Goal: Task Accomplishment & Management: Use online tool/utility

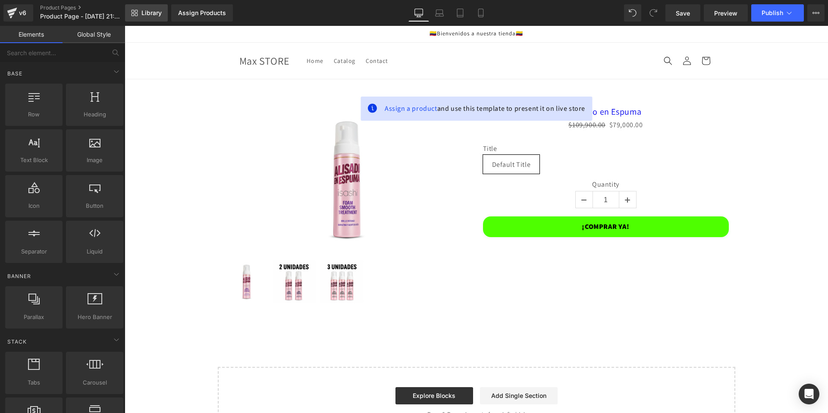
click at [146, 18] on link "Library" at bounding box center [146, 12] width 43 height 17
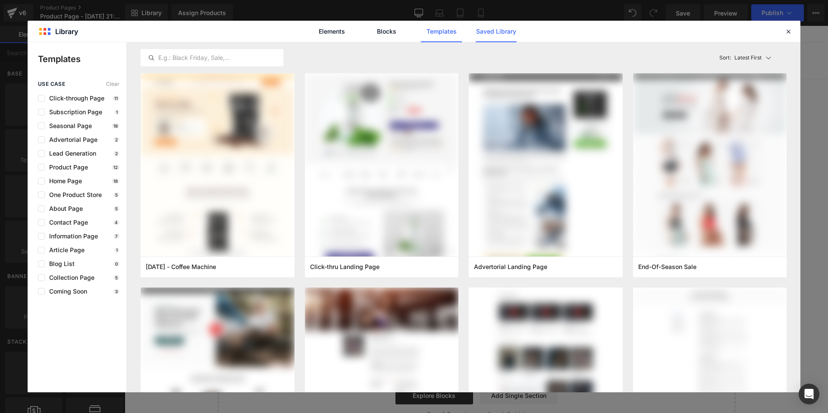
click at [488, 34] on link "Saved Library" at bounding box center [495, 32] width 41 height 22
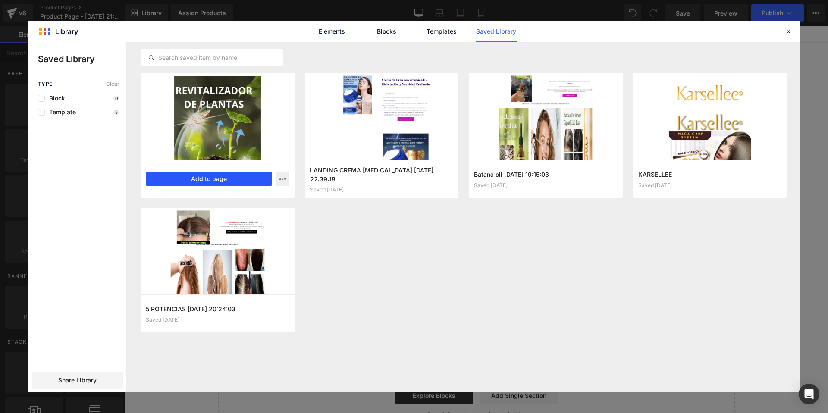
click at [238, 178] on button "Add to page" at bounding box center [209, 179] width 126 height 14
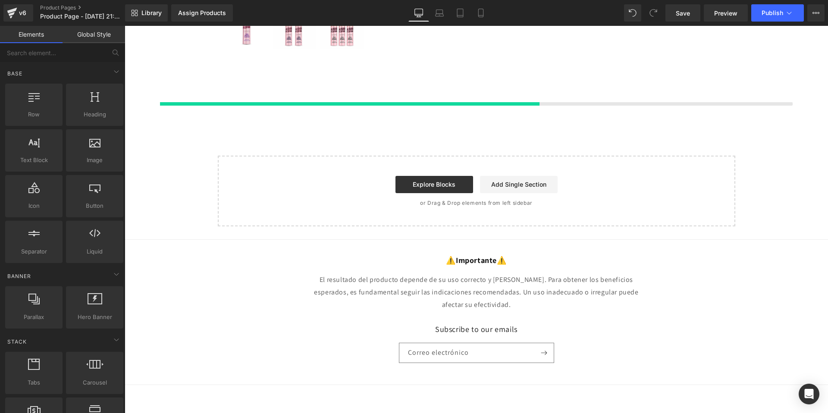
scroll to position [255, 0]
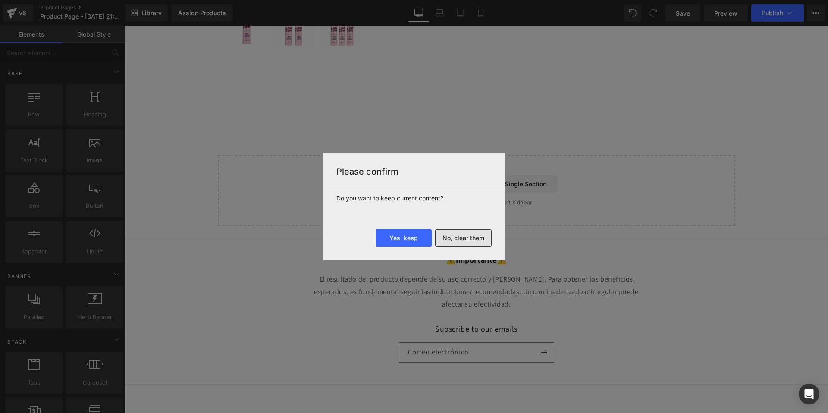
click at [447, 239] on button "No, clear them" at bounding box center [463, 237] width 56 height 17
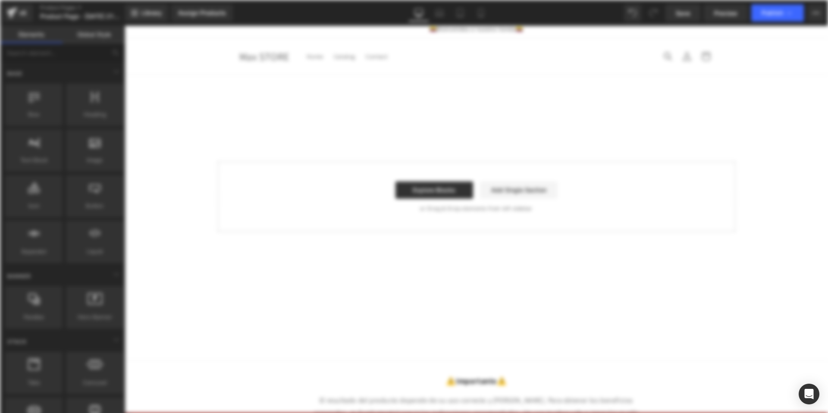
scroll to position [0, 0]
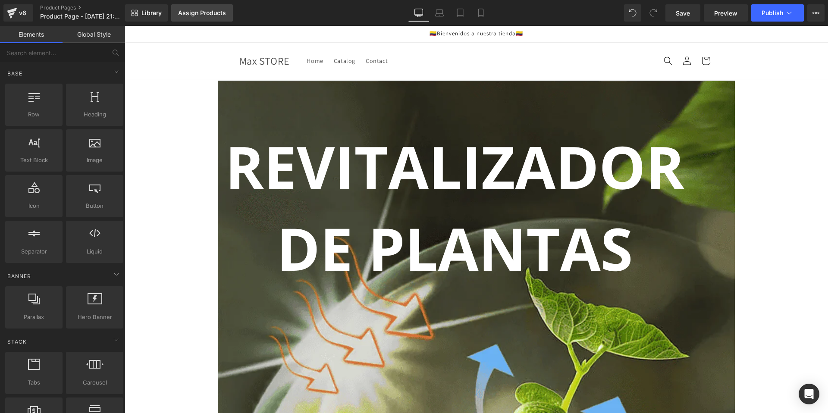
click at [217, 17] on link "Assign Products" at bounding box center [202, 12] width 62 height 17
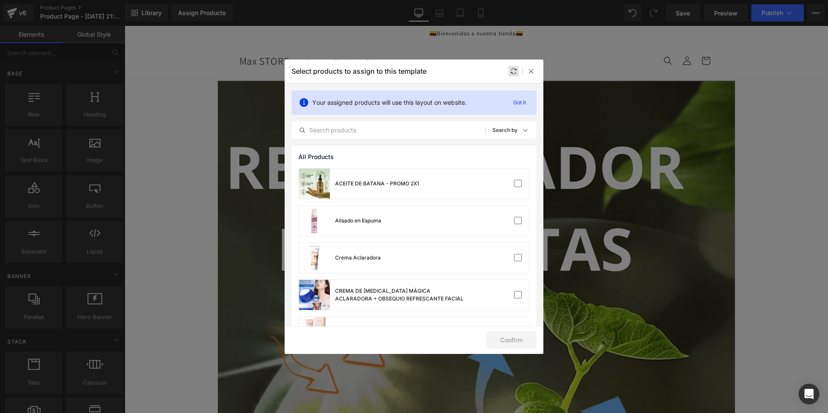
click at [516, 67] on div at bounding box center [513, 71] width 10 height 10
click at [428, 132] on input "text" at bounding box center [388, 130] width 193 height 10
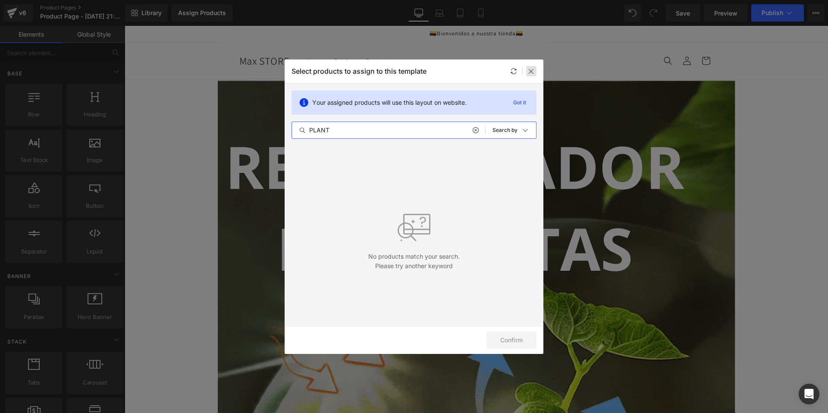
type input "PLANT"
drag, startPoint x: 529, startPoint y: 73, endPoint x: 406, endPoint y: 60, distance: 124.4
click at [529, 73] on icon at bounding box center [531, 71] width 7 height 7
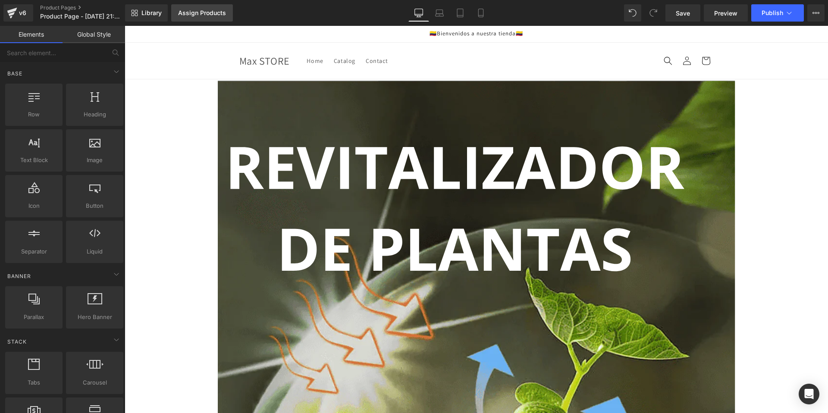
click at [208, 18] on link "Assign Products" at bounding box center [202, 12] width 62 height 17
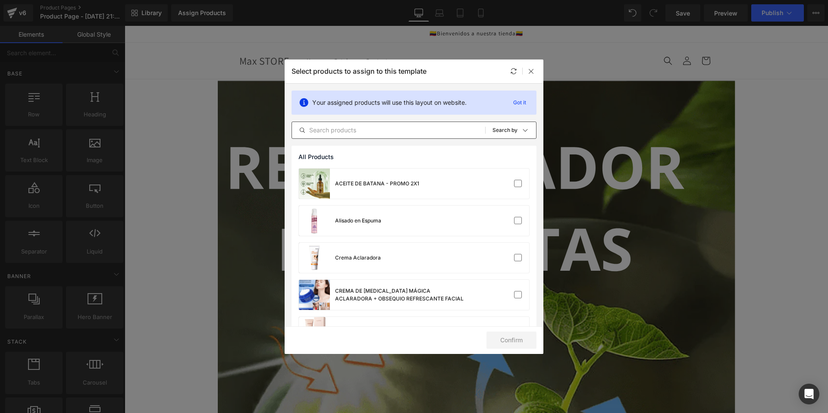
click at [368, 131] on input "text" at bounding box center [388, 130] width 193 height 10
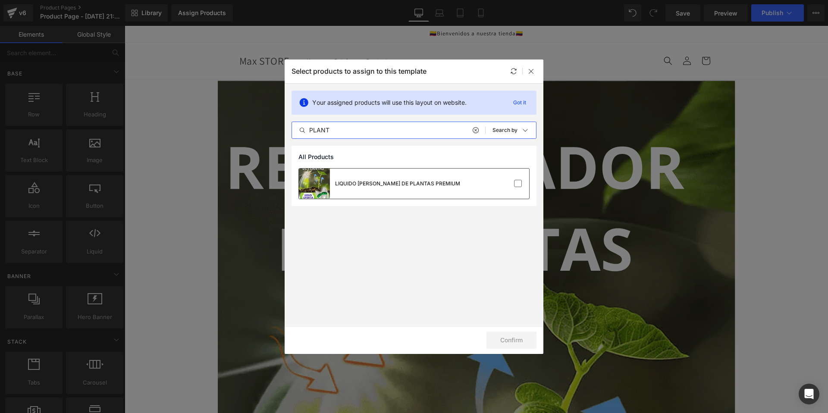
type input "PLANT"
click at [431, 191] on div "LIQUIDO RESURRECCIÓN DE PLANTAS PREMIUM" at bounding box center [379, 184] width 161 height 30
click at [491, 333] on button "Confirm" at bounding box center [511, 339] width 50 height 17
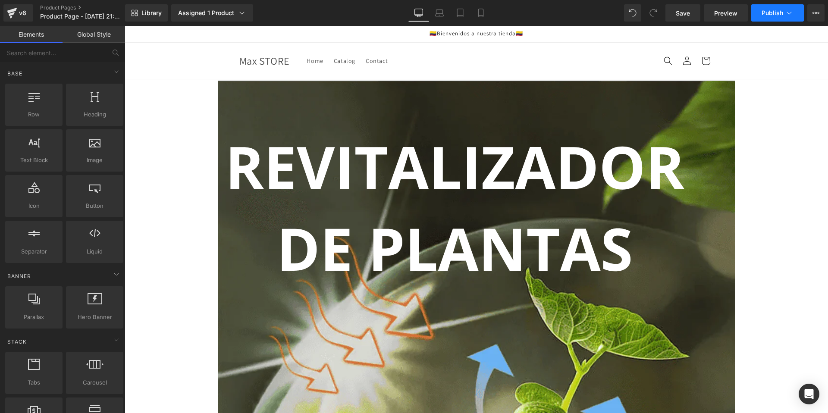
click at [775, 16] on span "Publish" at bounding box center [772, 12] width 22 height 7
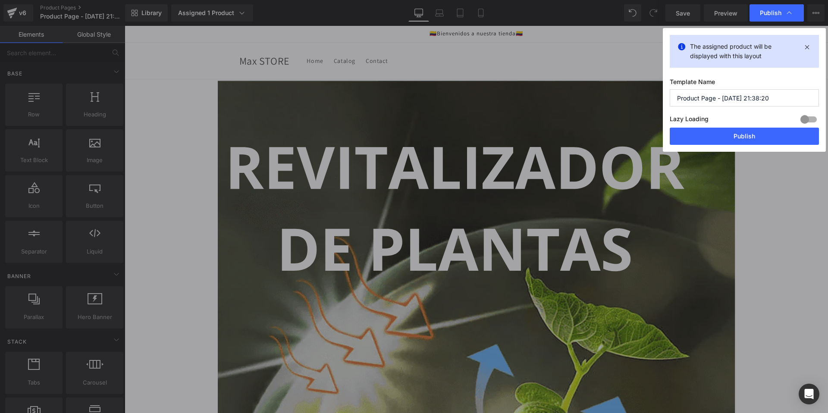
click at [711, 97] on input "Product Page - Sep 24, 21:38:20" at bounding box center [743, 97] width 149 height 17
paste input "https://maxstoreco.com/products/crecimiento-plantas-premium"
drag, startPoint x: 719, startPoint y: 97, endPoint x: 592, endPoint y: 97, distance: 126.7
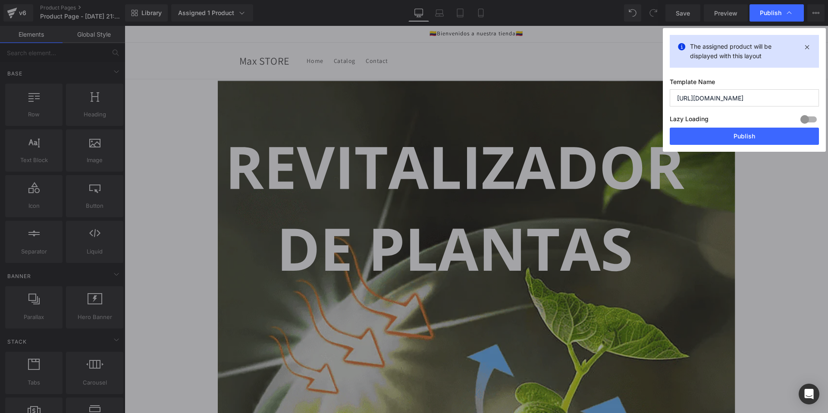
click at [592, 97] on div "Publish The assigned product will be displayed with this layout Template Name h…" at bounding box center [414, 206] width 828 height 413
type input "/crecimiento-plantas-premium"
click at [743, 140] on button "Publish" at bounding box center [743, 136] width 149 height 17
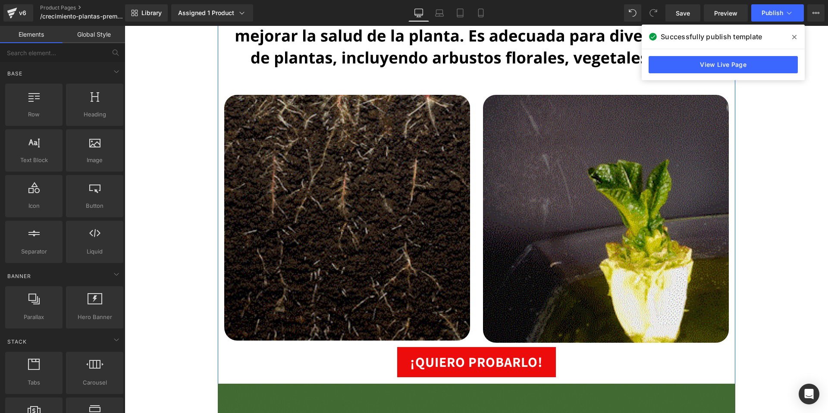
scroll to position [1789, 0]
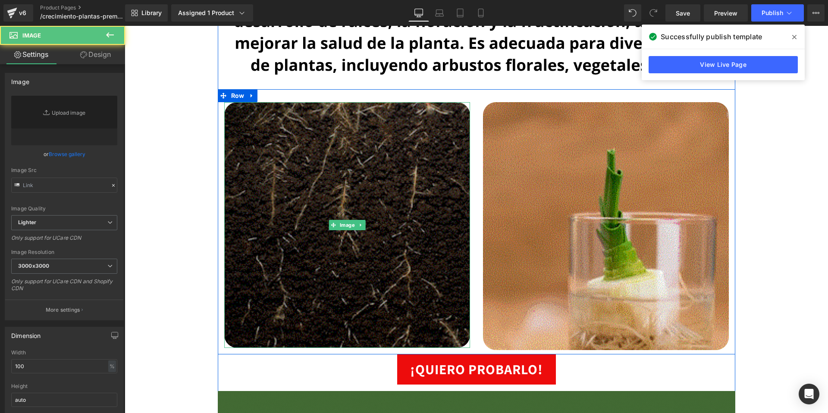
type input "https://cdn.shopify.com/s/files/1/0674/3484/0382/files/gif2_ab1d93fb-24e3-4bef-…"
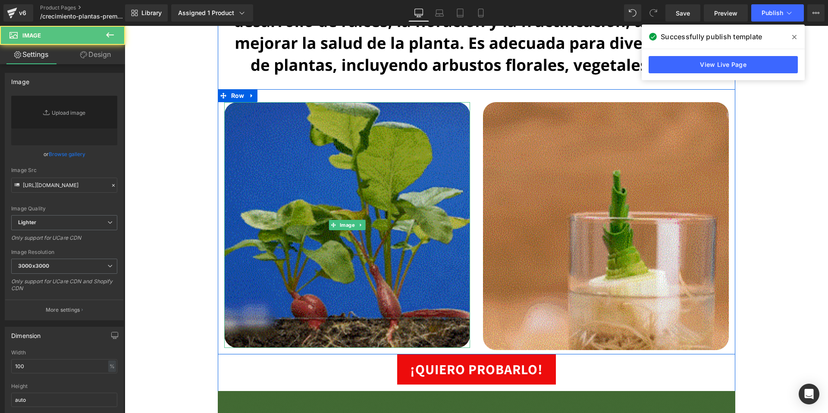
click at [384, 198] on img at bounding box center [347, 225] width 246 height 246
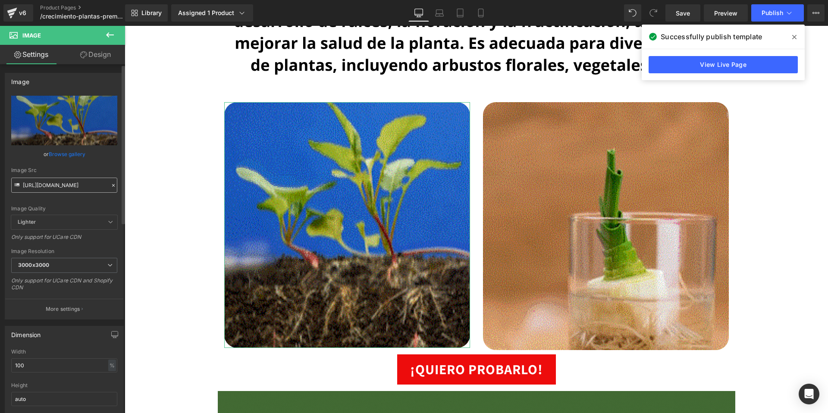
click at [74, 182] on input "https://cdn.shopify.com/s/files/1/0674/3484/0382/files/gif2_ab1d93fb-24e3-4bef-…" at bounding box center [64, 185] width 106 height 15
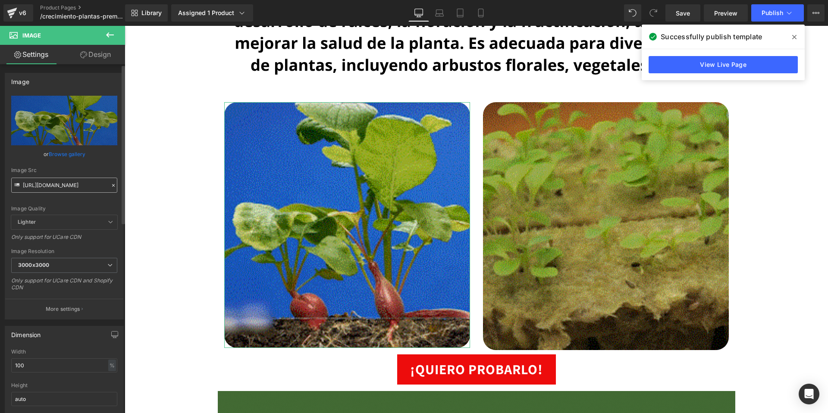
click at [74, 182] on input "https://cdn.shopify.com/s/files/1/0674/3484/0382/files/gif2_ab1d93fb-24e3-4bef-…" at bounding box center [64, 185] width 106 height 15
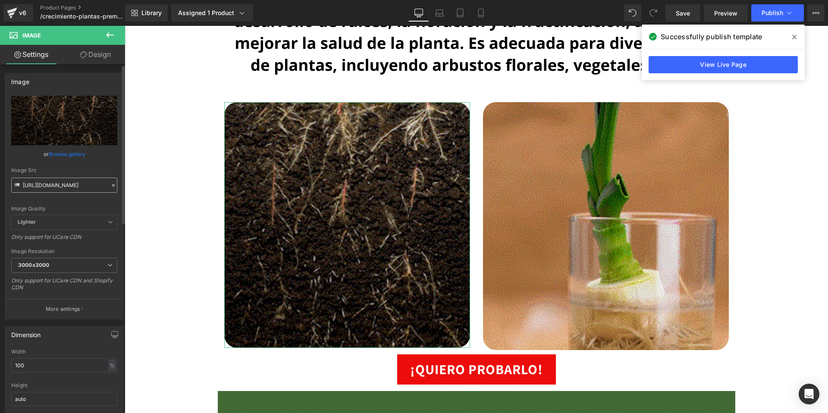
click at [74, 182] on input "https://cdn.shopify.com/s/files/1/0674/3484/0382/files/gif2_ab1d93fb-24e3-4bef-…" at bounding box center [64, 185] width 106 height 15
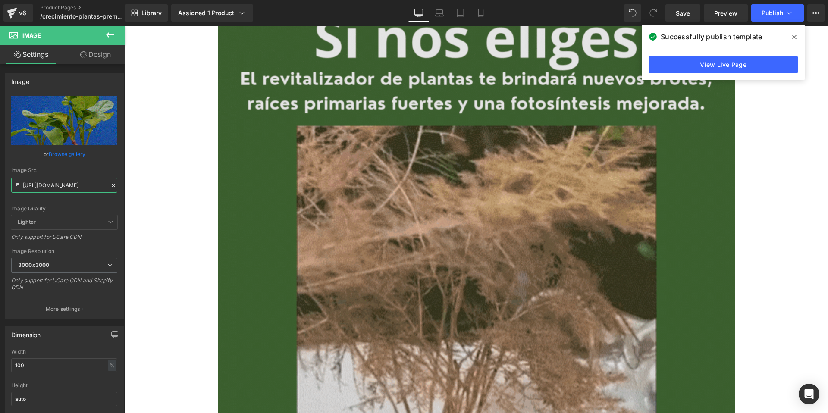
scroll to position [2198, 0]
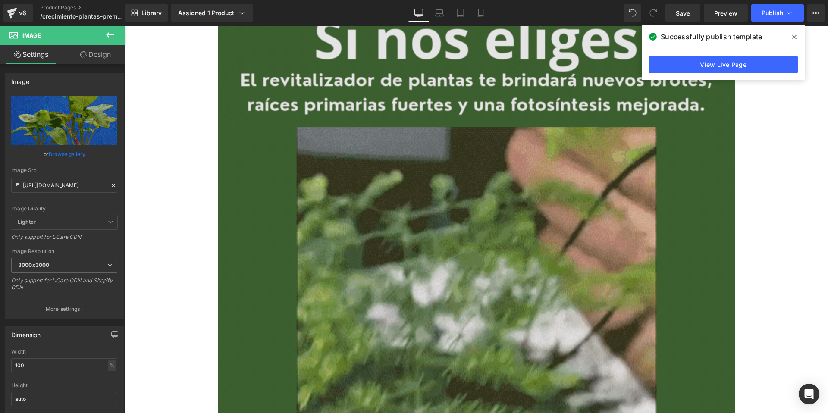
click at [524, 156] on img at bounding box center [476, 298] width 517 height 647
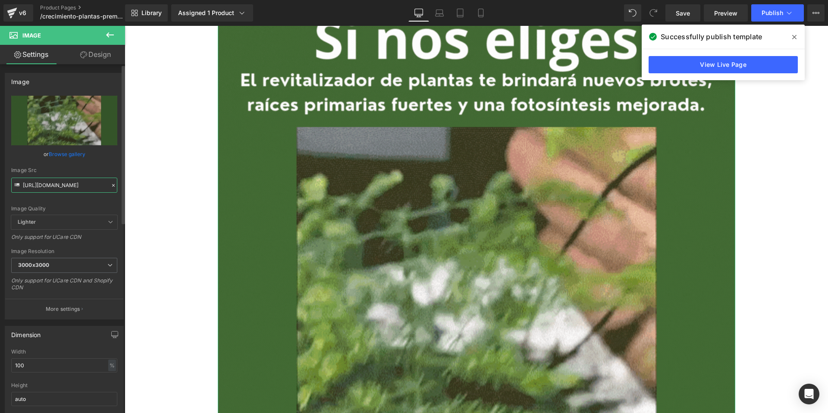
click at [83, 188] on input "https://cdn.shopify.com/s/files/1/0674/3484/0382/files/Agregar_un_titulo_3000x3…" at bounding box center [64, 185] width 106 height 15
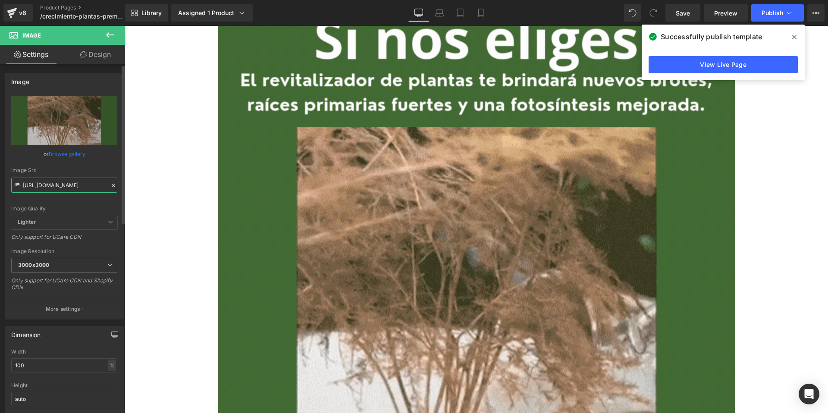
click at [83, 188] on input "https://cdn.shopify.com/s/files/1/0674/3484/0382/files/Agregar_un_titulo_3000x3…" at bounding box center [64, 185] width 106 height 15
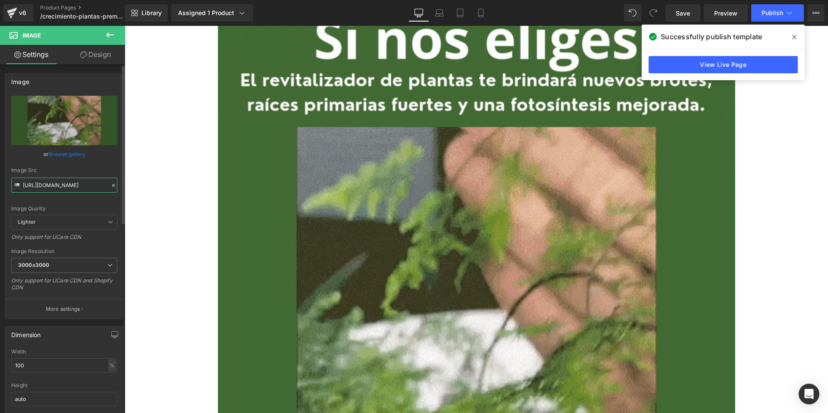
click at [83, 188] on input "https://cdn.shopify.com/s/files/1/0674/3484/0382/files/Agregar_un_titulo_3000x3…" at bounding box center [64, 185] width 106 height 15
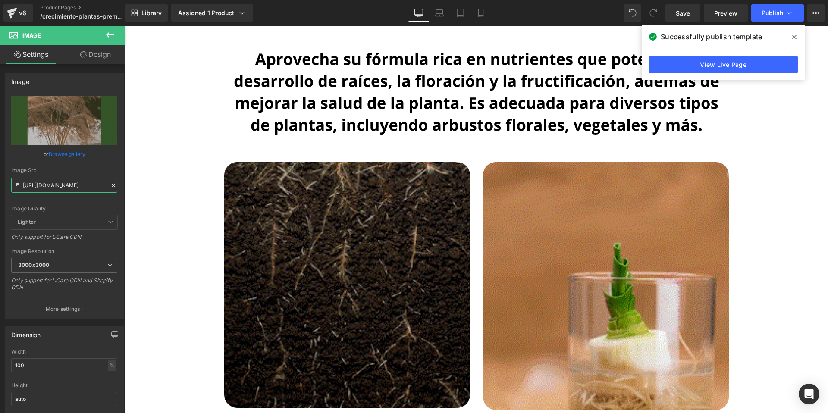
scroll to position [1717, 0]
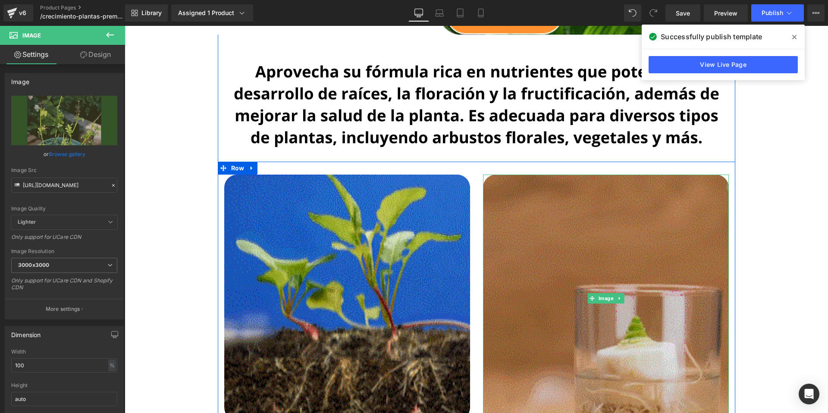
click at [554, 259] on img at bounding box center [606, 298] width 246 height 247
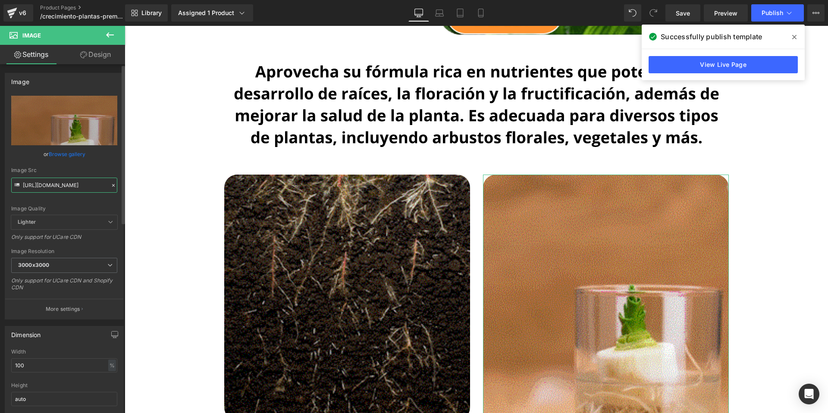
click at [64, 184] on input "https://cdn.shopify.com/s/files/1/0674/3484/0382/files/gif3_3a0633f5-6222-44ec-…" at bounding box center [64, 185] width 106 height 15
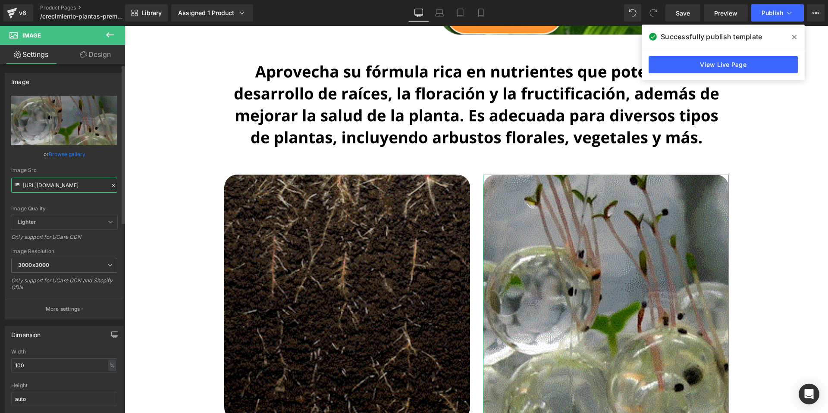
click at [64, 184] on input "https://cdn.shopify.com/s/files/1/0674/3484/0382/files/gif3_3a0633f5-6222-44ec-…" at bounding box center [64, 185] width 106 height 15
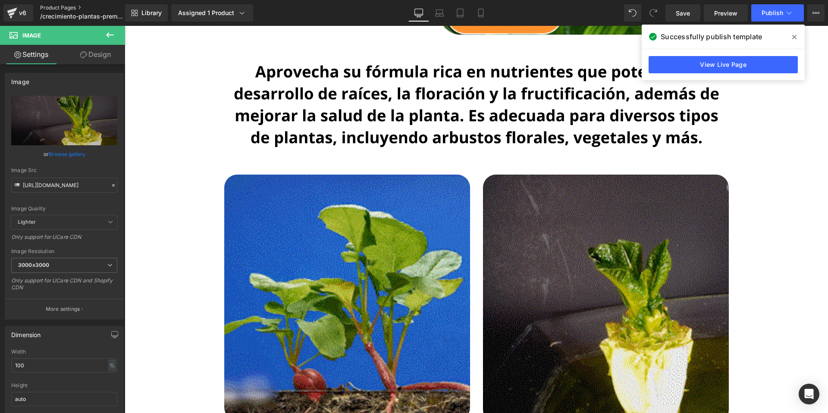
click at [58, 6] on link "Product Pages" at bounding box center [89, 7] width 99 height 7
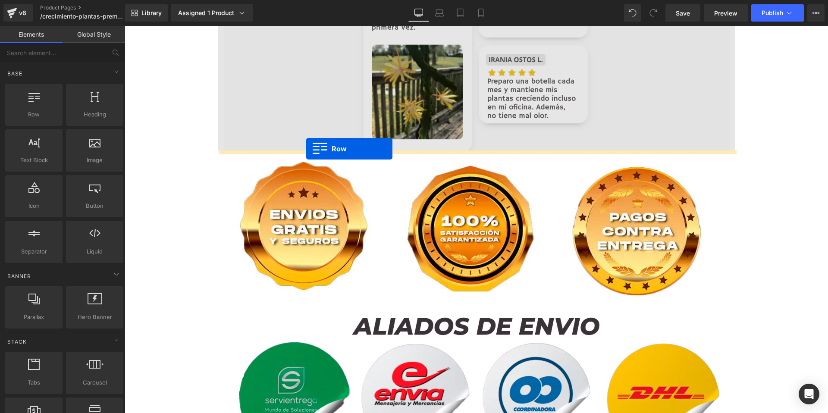
scroll to position [4536, 0]
drag, startPoint x: 222, startPoint y: 249, endPoint x: 306, endPoint y: 149, distance: 130.6
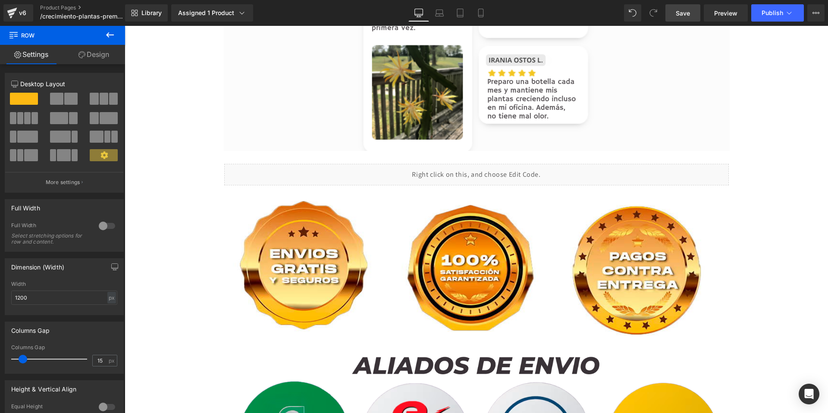
click at [684, 15] on span "Save" at bounding box center [682, 13] width 14 height 9
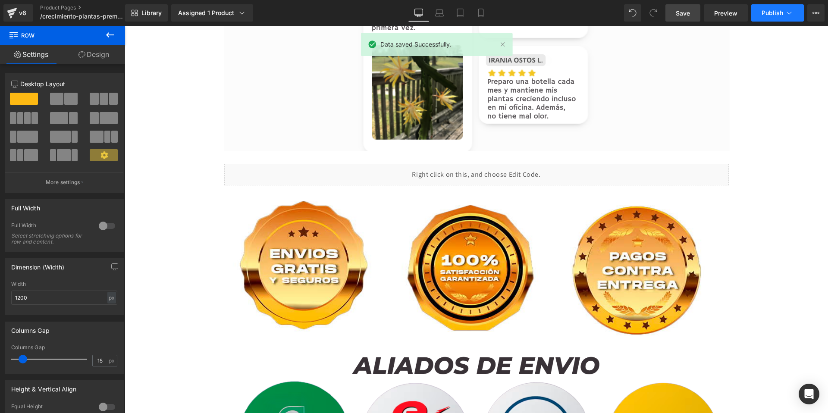
click at [766, 14] on span "Publish" at bounding box center [772, 12] width 22 height 7
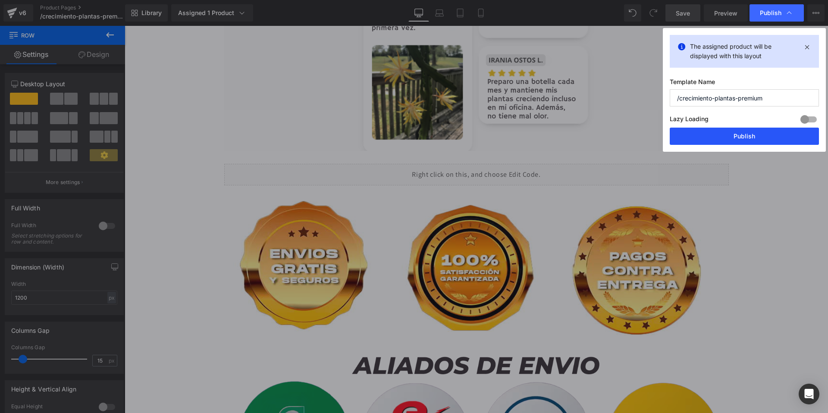
click at [730, 134] on button "Publish" at bounding box center [743, 136] width 149 height 17
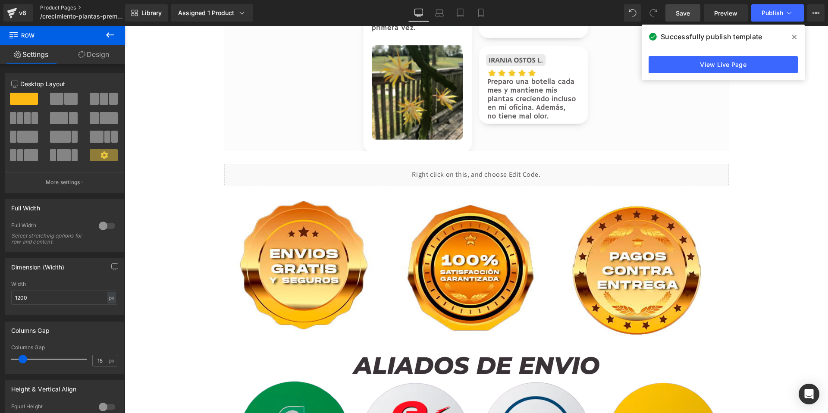
click at [55, 8] on link "Product Pages" at bounding box center [89, 7] width 99 height 7
